Goal: Task Accomplishment & Management: Manage account settings

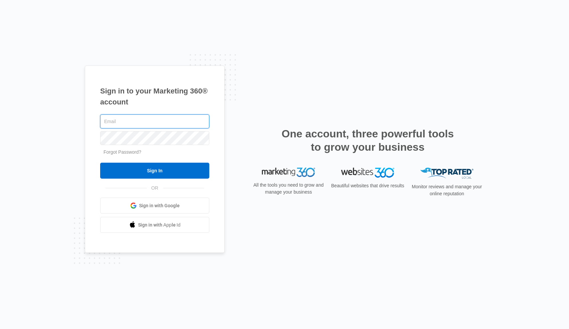
type input "[EMAIL_ADDRESS][DOMAIN_NAME]"
click at [155, 171] on input "Sign In" at bounding box center [154, 171] width 109 height 16
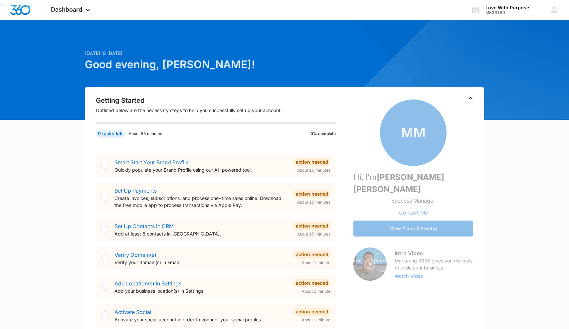
click at [132, 164] on link "Smart Start Your Brand Profile" at bounding box center [152, 162] width 74 height 7
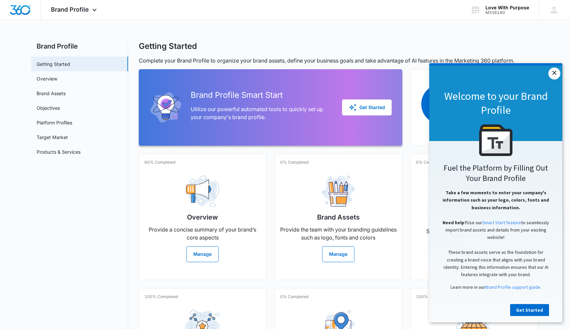
click at [556, 73] on link "×" at bounding box center [555, 74] width 12 height 12
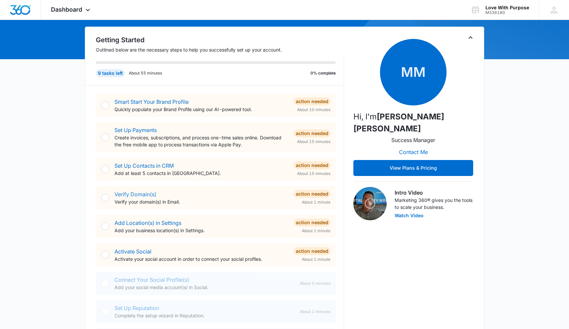
scroll to position [62, 0]
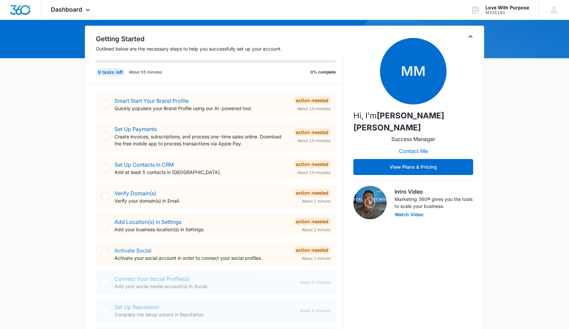
click at [139, 251] on link "Activate Social" at bounding box center [133, 250] width 37 height 7
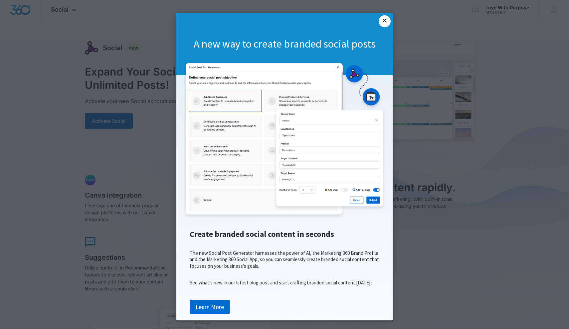
click at [386, 23] on link "×" at bounding box center [385, 21] width 12 height 12
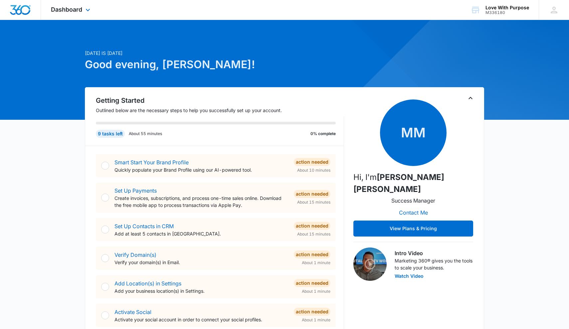
click at [81, 15] on div "Dashboard Apps Reputation Websites Forms CRM Email Social Shop Payments POS Con…" at bounding box center [71, 10] width 61 height 20
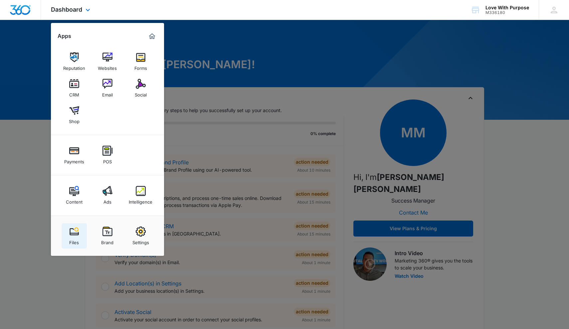
click at [74, 236] on img at bounding box center [74, 232] width 10 height 10
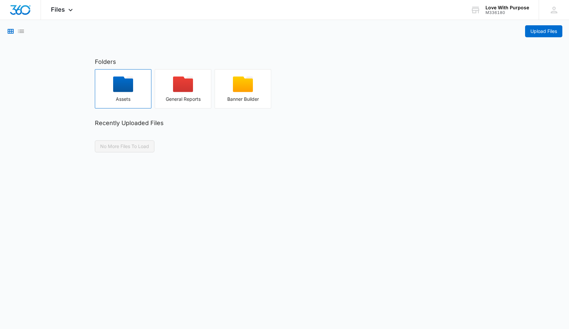
click at [122, 83] on icon "button" at bounding box center [123, 85] width 20 height 16
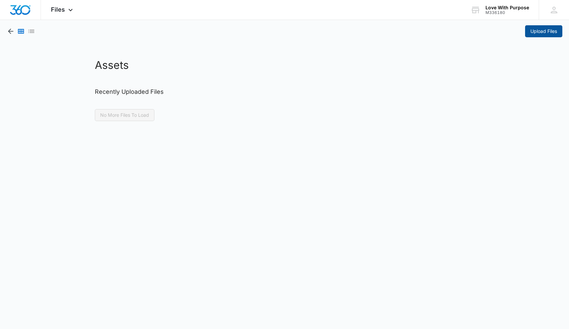
click at [542, 32] on span "Upload Files" at bounding box center [544, 31] width 27 height 7
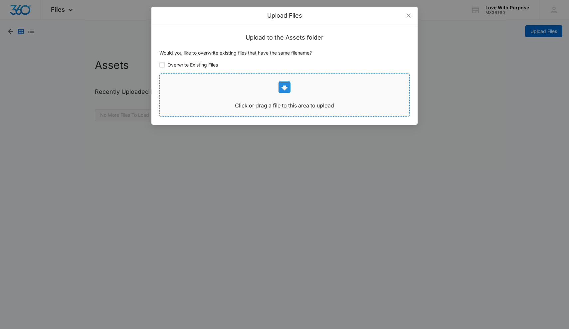
click at [354, 94] on p at bounding box center [285, 87] width 250 height 16
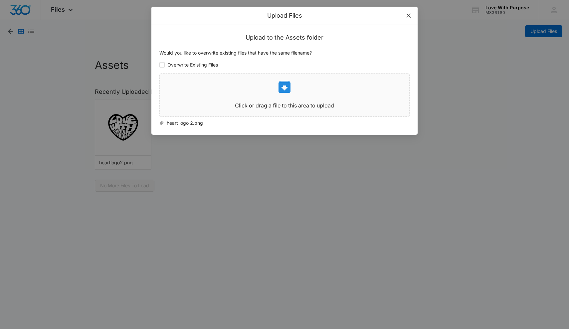
click at [411, 15] on icon "close" at bounding box center [408, 15] width 5 height 5
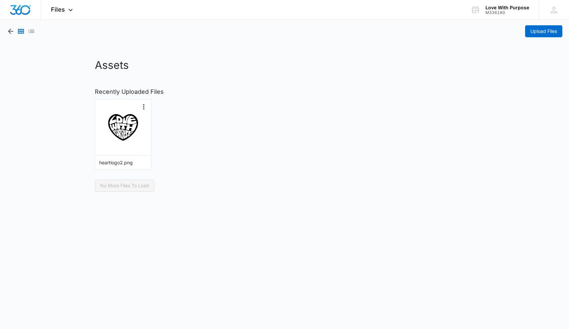
click at [133, 148] on img "button" at bounding box center [123, 127] width 43 height 43
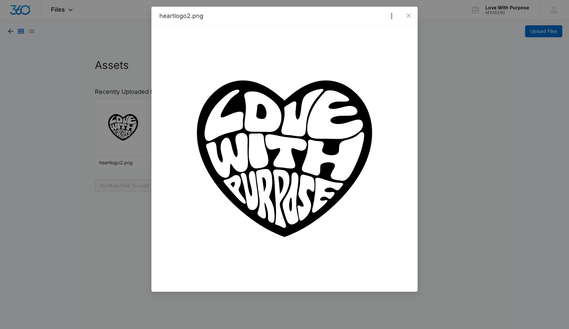
click at [95, 67] on div "heartlogo2.png" at bounding box center [284, 164] width 569 height 329
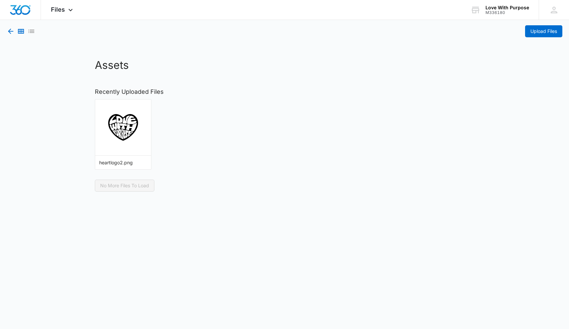
click at [10, 29] on icon "button" at bounding box center [10, 31] width 5 height 5
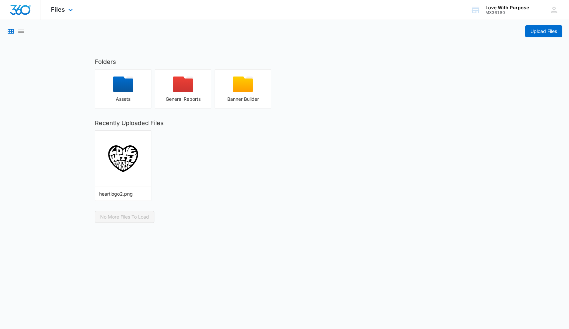
click at [53, 13] on div "Files Apps Reputation Websites Forms CRM Email Social Shop Payments POS Content…" at bounding box center [63, 10] width 44 height 20
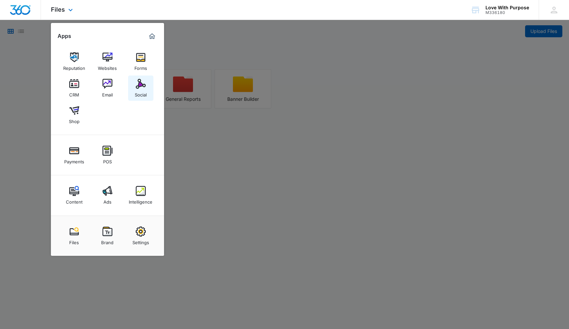
click at [137, 84] on img at bounding box center [141, 84] width 10 height 10
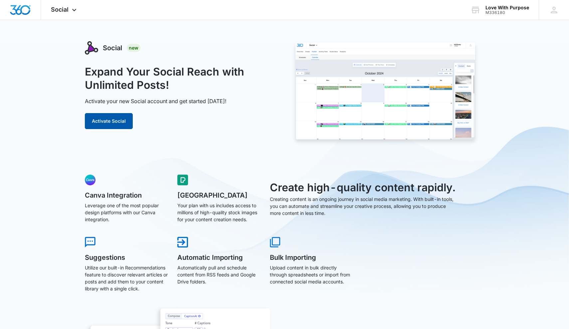
click at [114, 120] on button "Activate Social" at bounding box center [109, 121] width 48 height 16
